Goal: Task Accomplishment & Management: Use online tool/utility

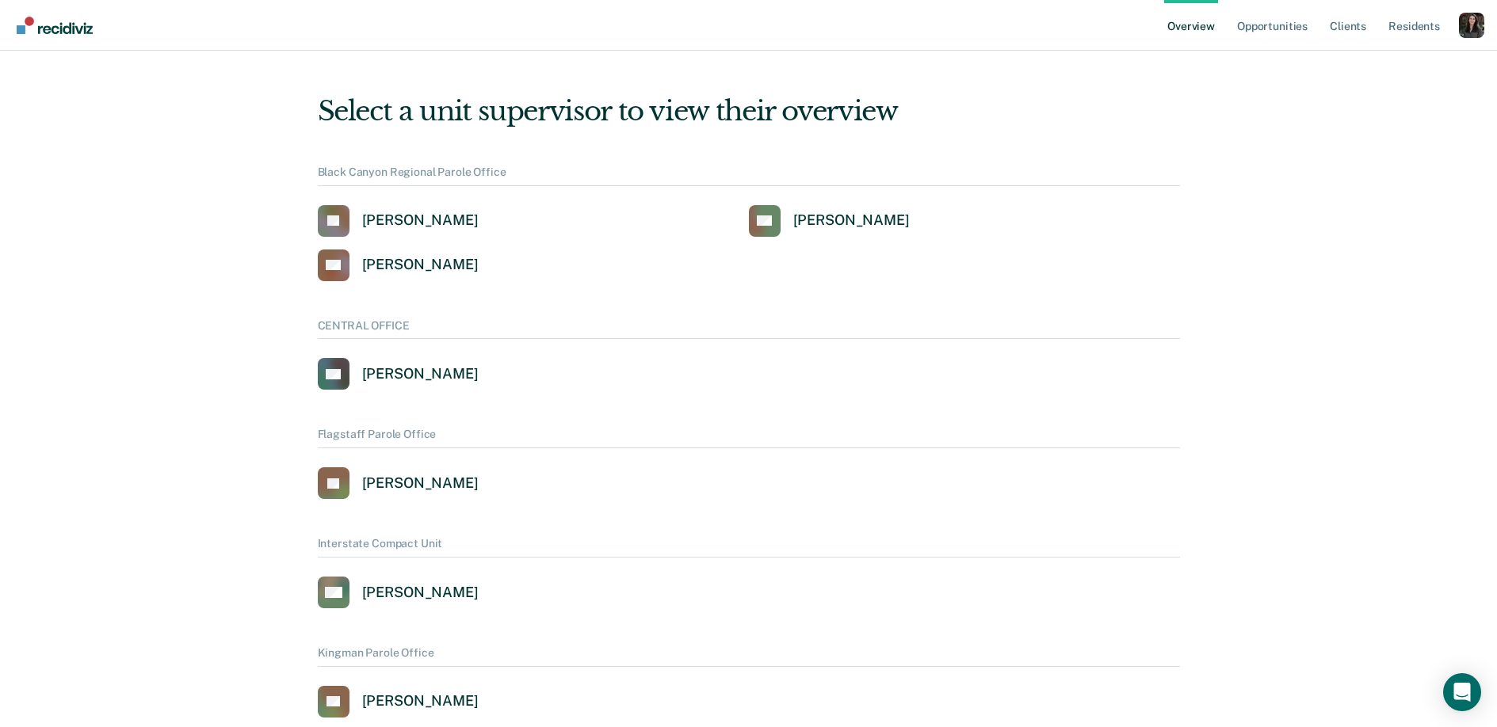
click at [1478, 27] on div "Profile dropdown button" at bounding box center [1471, 25] width 25 height 25
click at [1384, 74] on link "Profile" at bounding box center [1408, 72] width 102 height 13
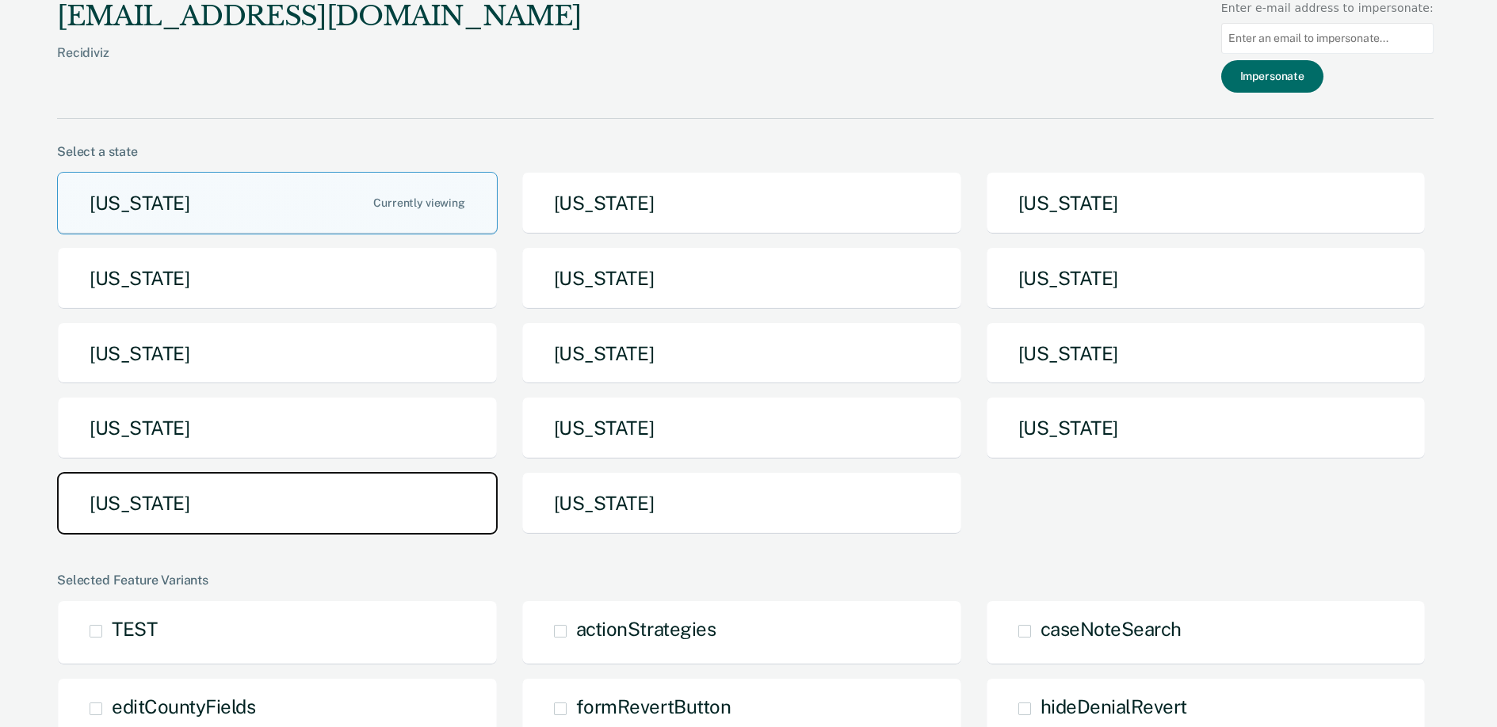
click at [452, 510] on button "[US_STATE]" at bounding box center [277, 503] width 441 height 63
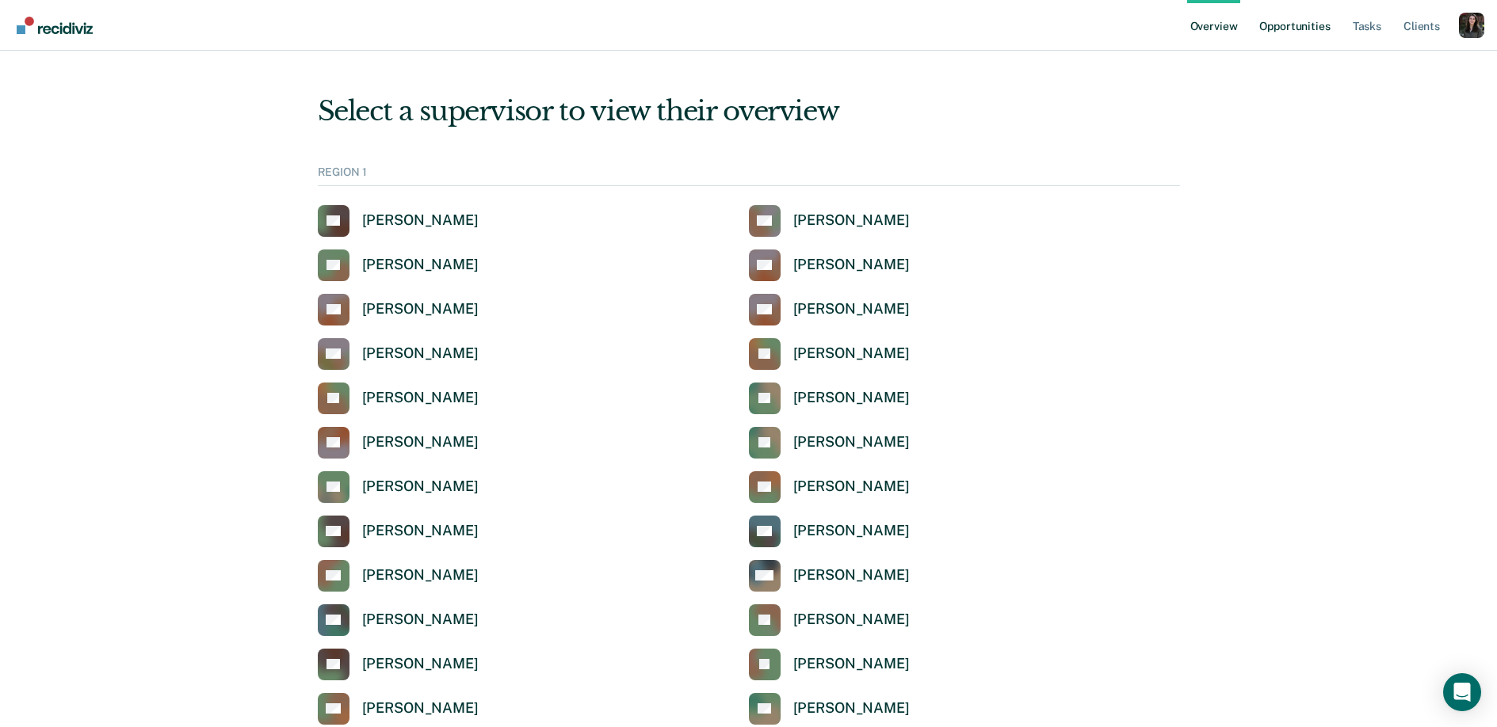
click at [1295, 19] on link "Opportunities" at bounding box center [1294, 25] width 77 height 51
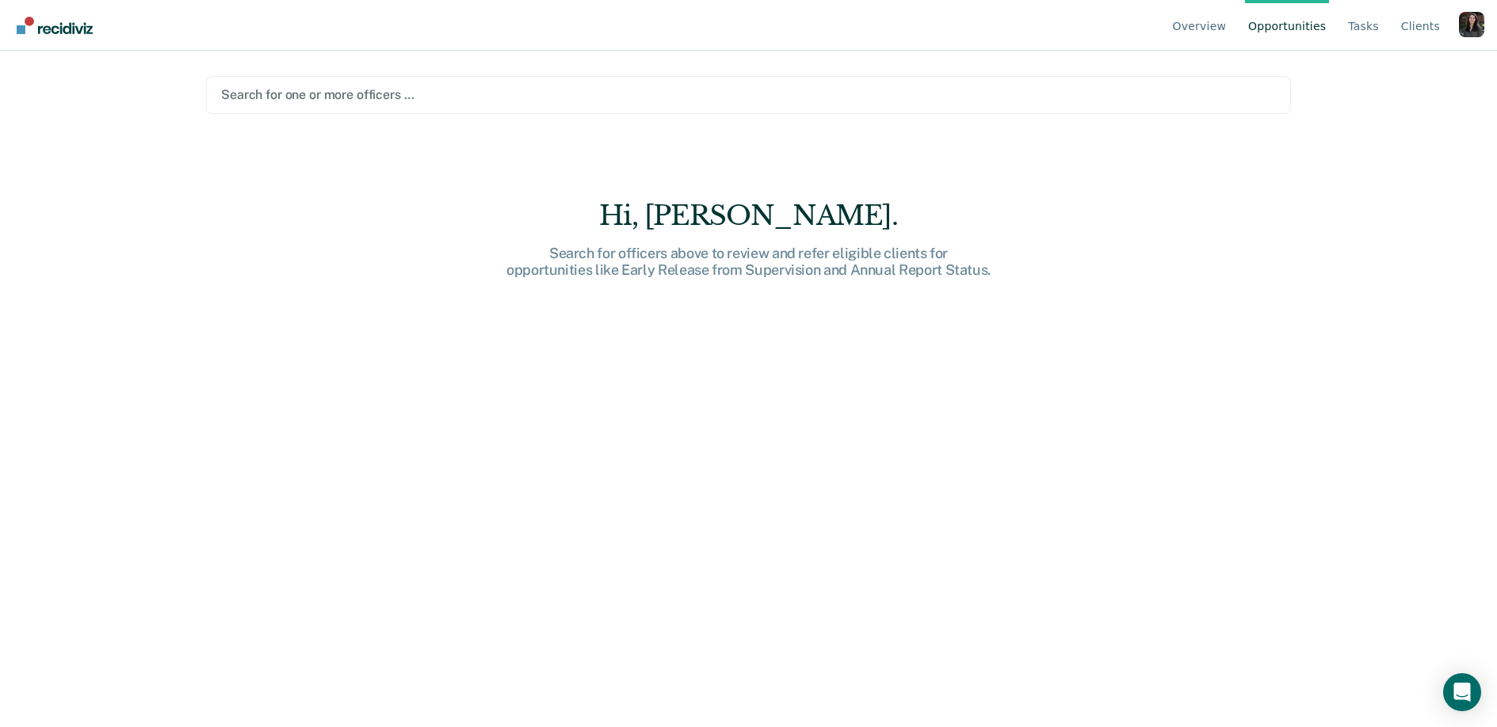
click at [364, 92] on div at bounding box center [748, 95] width 1055 height 18
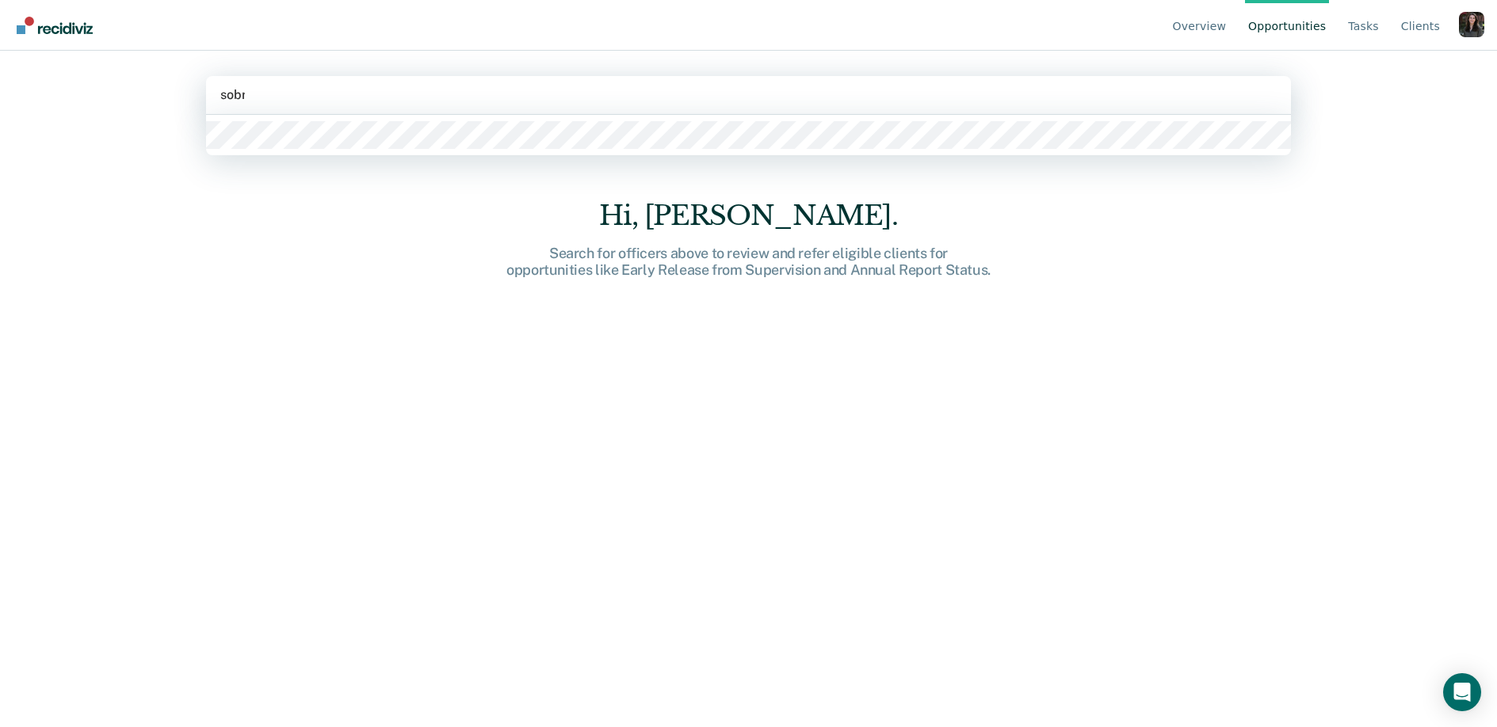
type input "sobre"
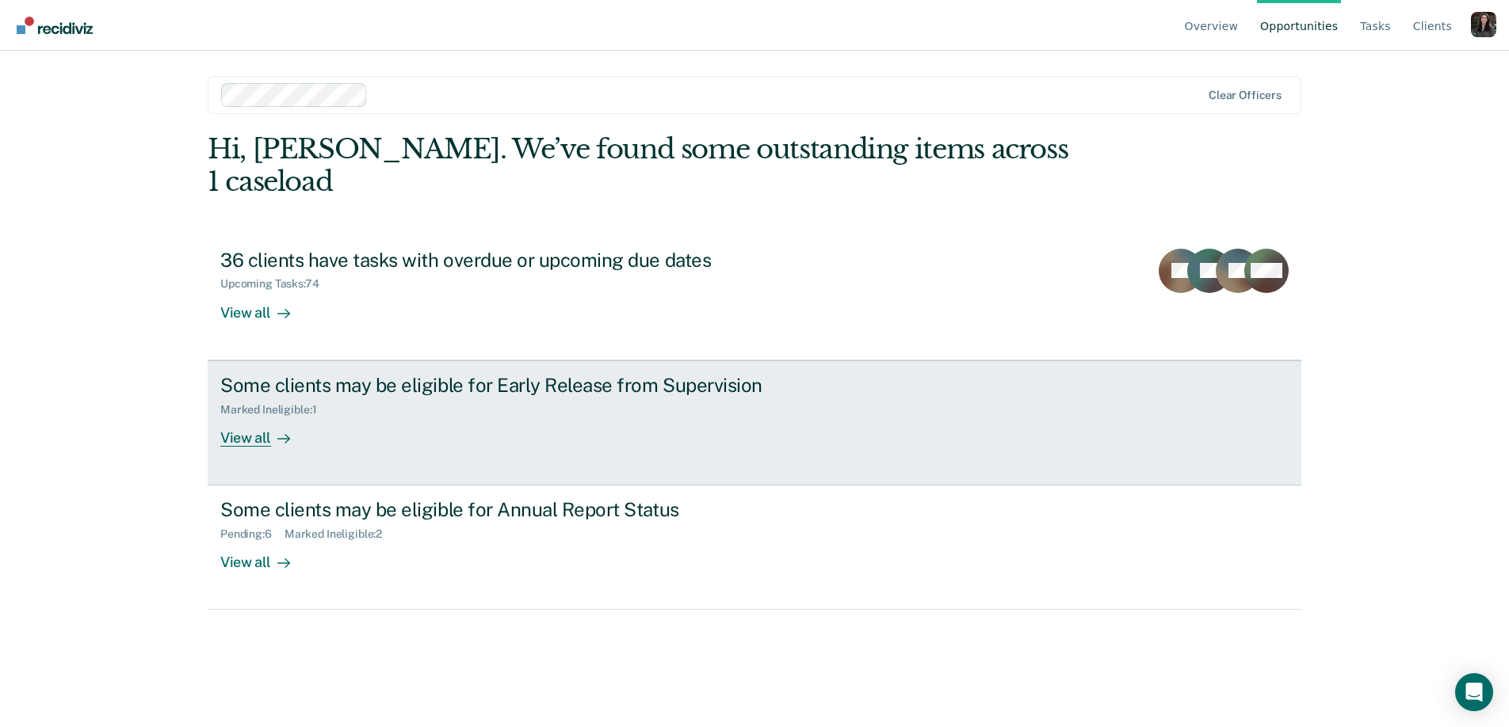
click at [690, 405] on div "Some clients may be eligible for Early Release from Supervision Marked Ineligib…" at bounding box center [517, 410] width 594 height 73
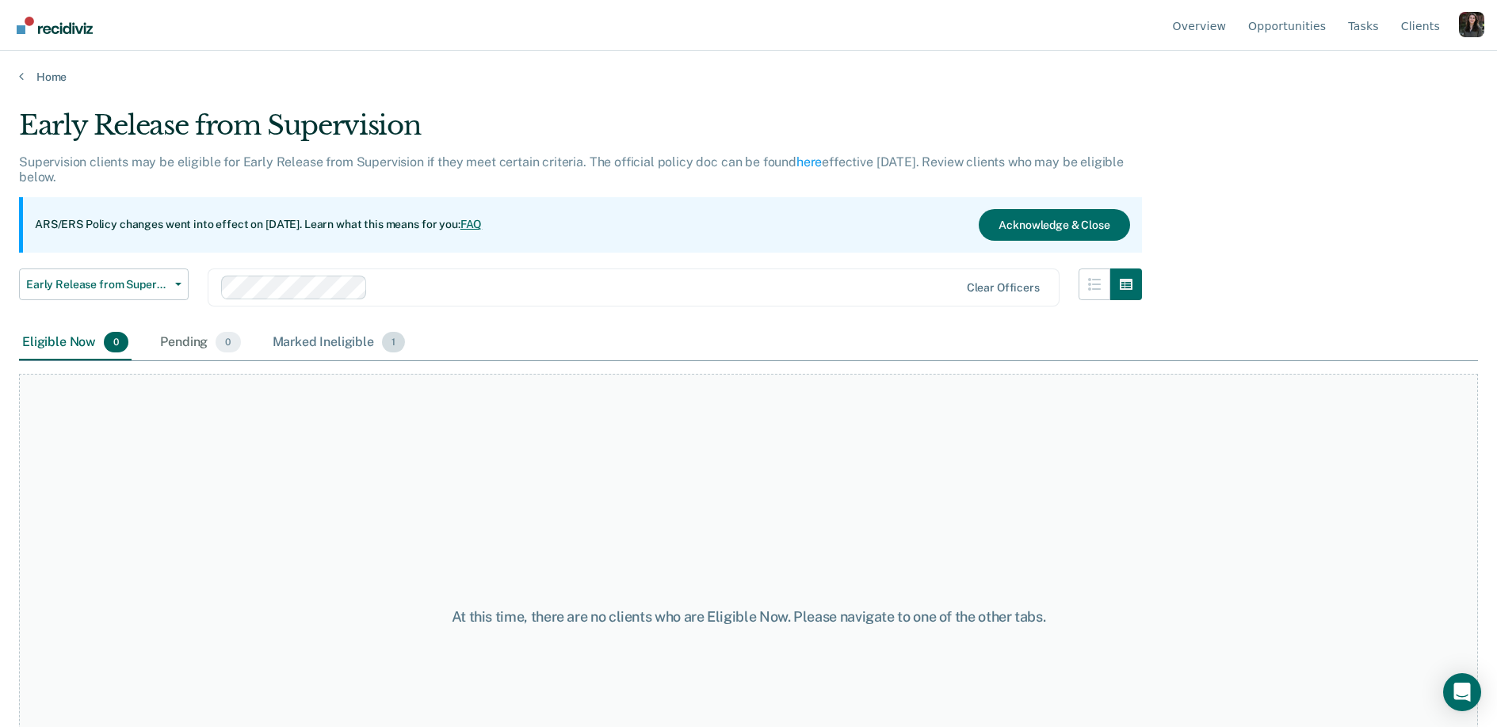
click at [366, 354] on div "Marked Ineligible 1" at bounding box center [338, 343] width 139 height 35
